Goal: Task Accomplishment & Management: Use online tool/utility

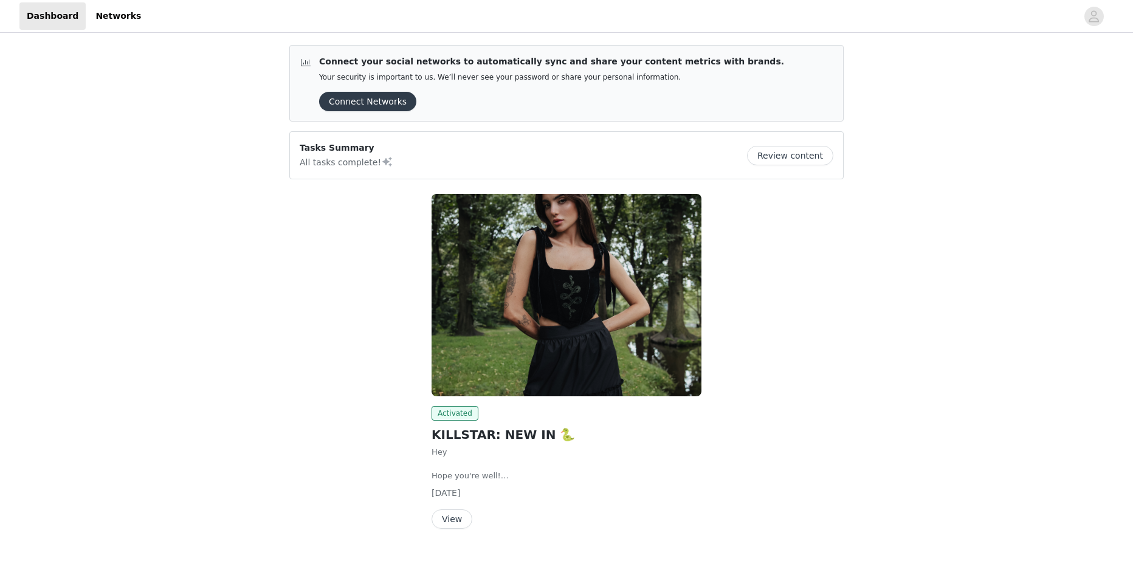
scroll to position [29, 0]
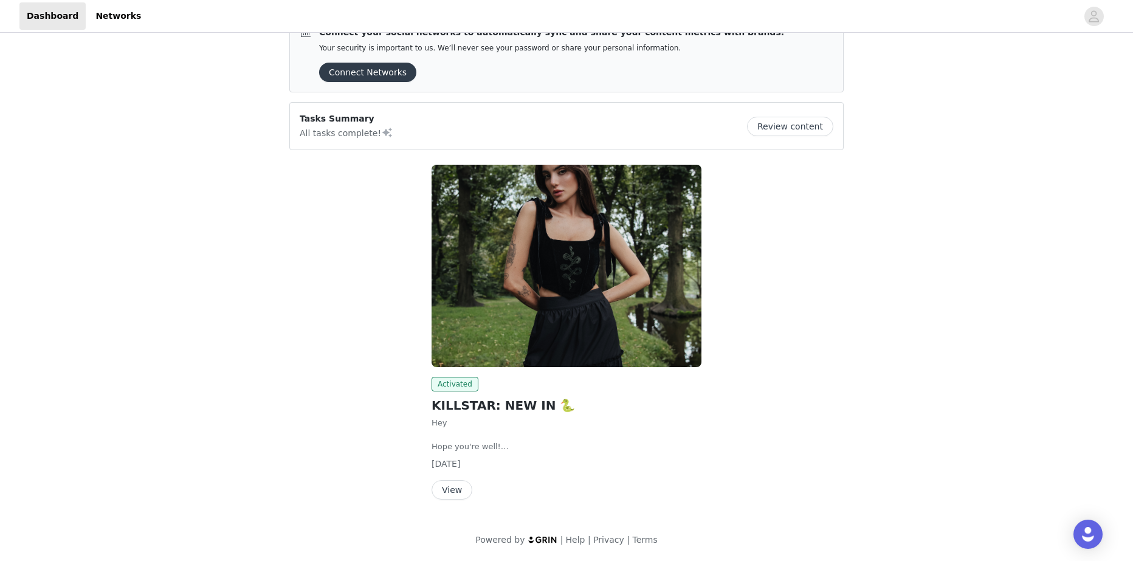
click at [444, 489] on button "View" at bounding box center [452, 489] width 41 height 19
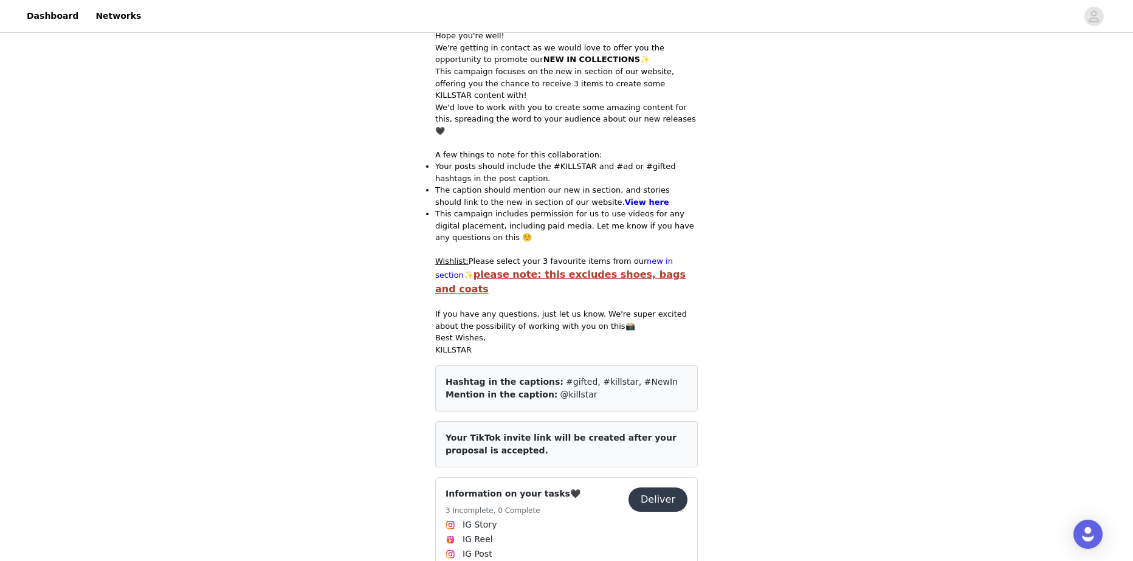
scroll to position [486, 0]
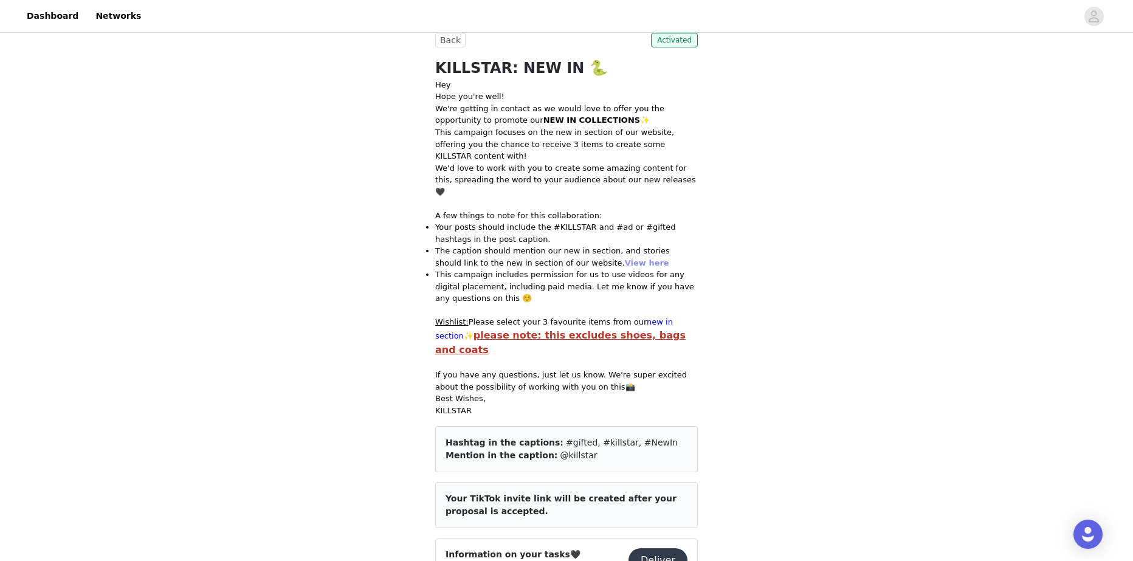
click at [625, 258] on link "View here" at bounding box center [647, 262] width 44 height 9
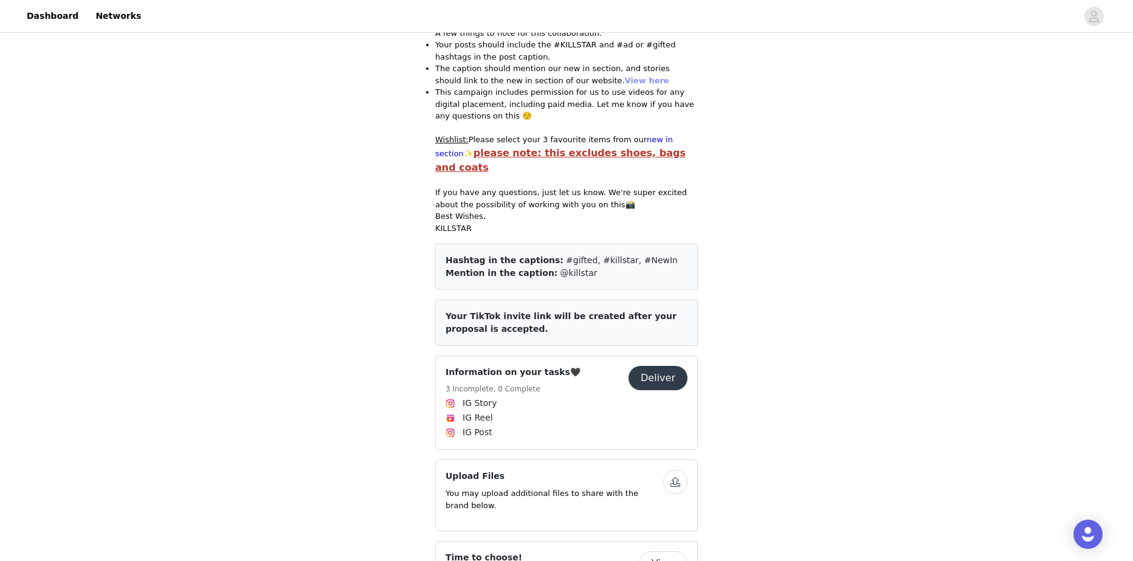
scroll to position [851, 0]
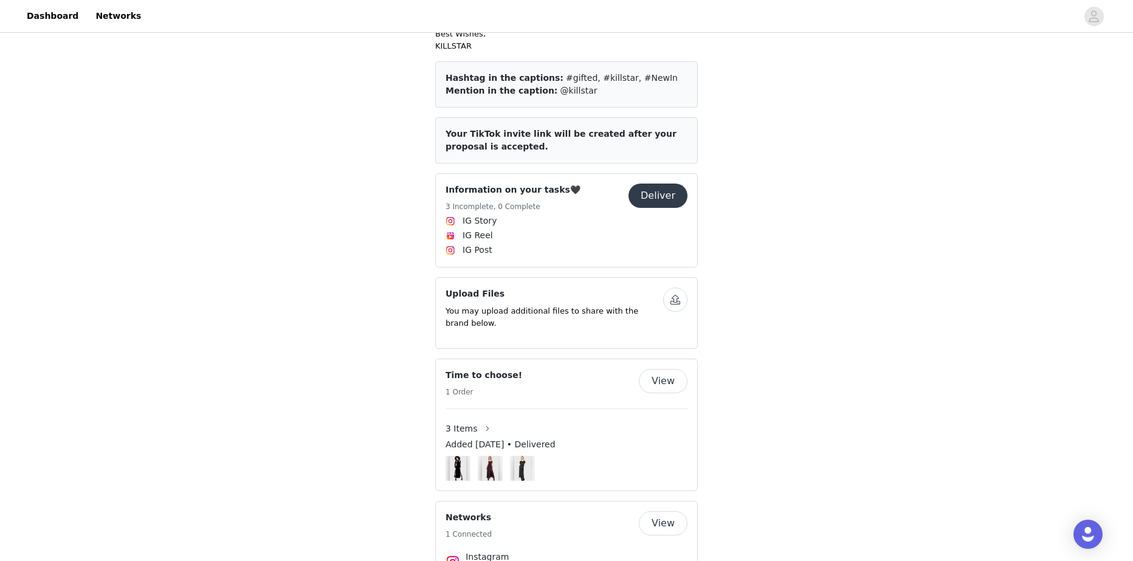
click at [672, 369] on button "View" at bounding box center [663, 381] width 49 height 24
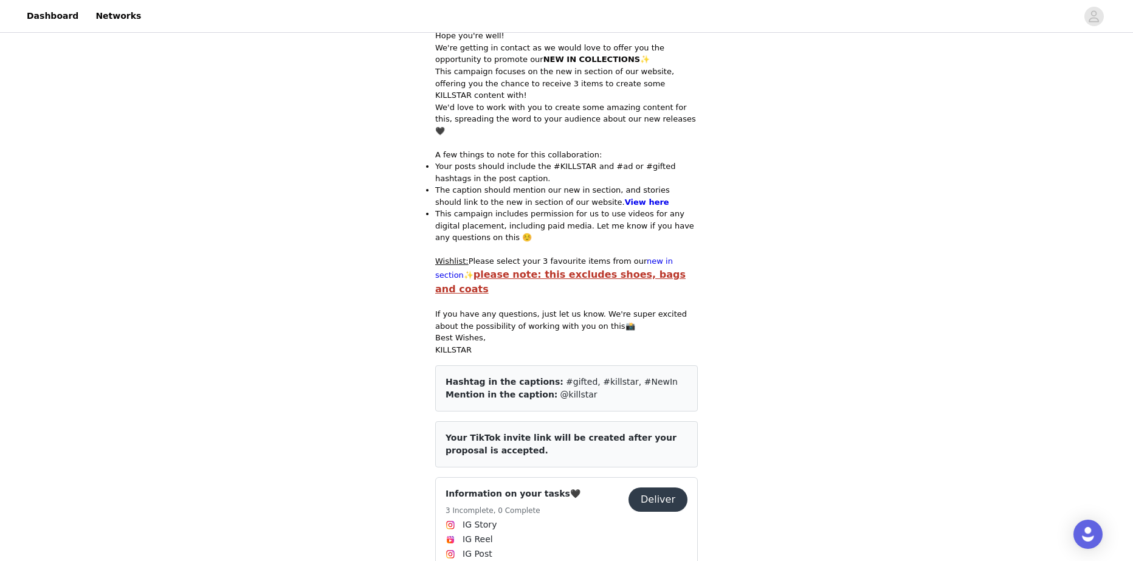
scroll to position [425, 0]
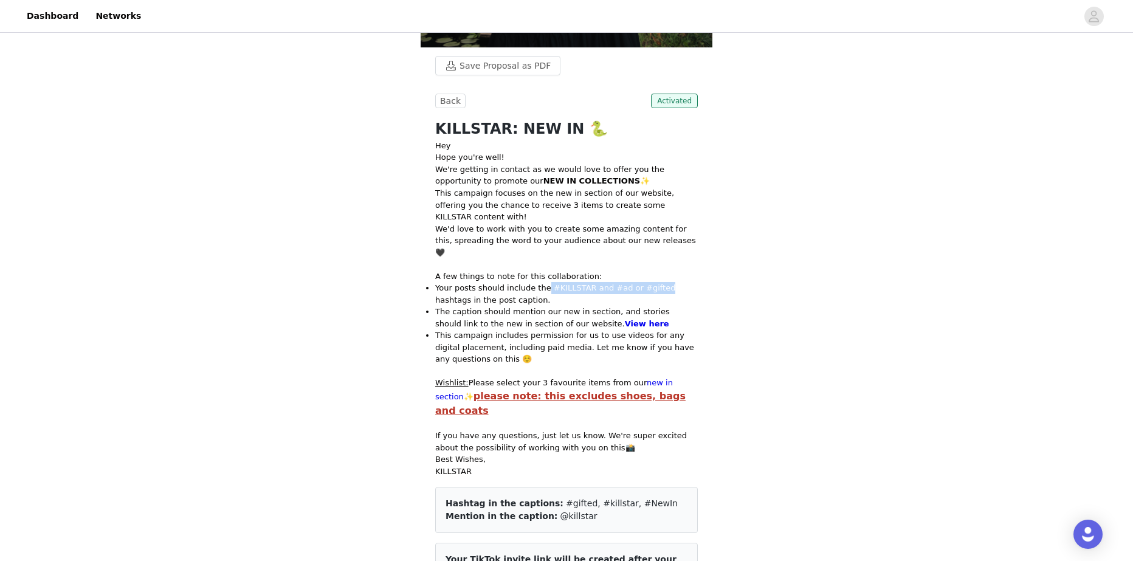
drag, startPoint x: 537, startPoint y: 261, endPoint x: 645, endPoint y: 267, distance: 108.3
click at [645, 282] on li "Your posts should include the #KILLSTAR and #ad or #gifted hashtags in the post…" at bounding box center [566, 294] width 263 height 24
drag, startPoint x: 635, startPoint y: 464, endPoint x: 469, endPoint y: 467, distance: 166.6
click at [467, 497] on div "Hashtag in the captions: #gifted, #killstar, #NewIn" at bounding box center [567, 503] width 242 height 13
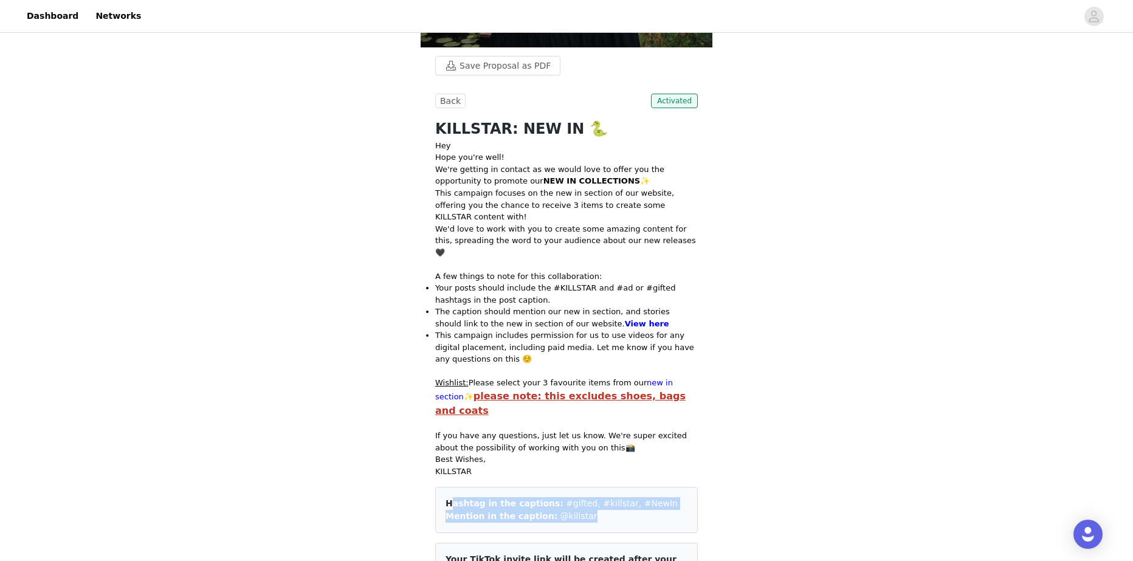
drag, startPoint x: 577, startPoint y: 480, endPoint x: 445, endPoint y: 464, distance: 132.8
click at [445, 487] on div "Hashtag in the captions: #gifted, #killstar, #NewIn Mention in the caption: @ki…" at bounding box center [566, 510] width 263 height 46
copy div "Hashtag in the captions: #gifted, #killstar, #NewIn Mention in the caption: @ki…"
click at [625, 319] on link "View here" at bounding box center [647, 323] width 44 height 9
